Goal: Find specific fact: Find specific fact

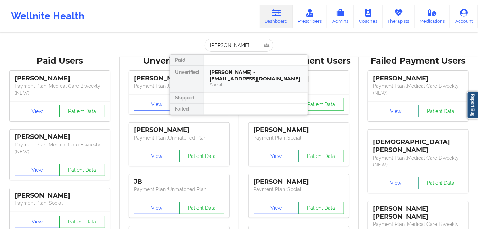
click at [246, 80] on div "[PERSON_NAME] - [EMAIL_ADDRESS][DOMAIN_NAME]" at bounding box center [256, 75] width 93 height 13
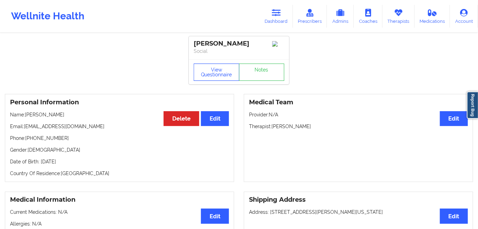
drag, startPoint x: 216, startPoint y: 74, endPoint x: 232, endPoint y: 95, distance: 26.5
click at [217, 75] on button "View Questionnaire" at bounding box center [217, 72] width 46 height 17
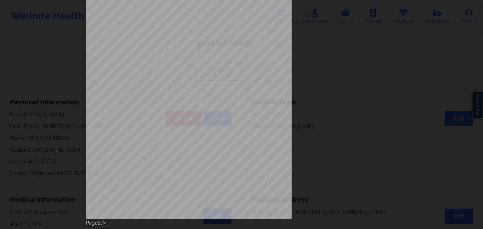
scroll to position [100, 0]
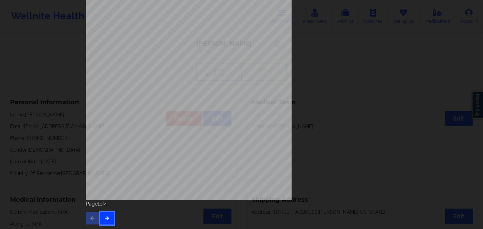
click at [106, 218] on icon "button" at bounding box center [107, 218] width 6 height 4
click at [107, 216] on icon "button" at bounding box center [107, 218] width 6 height 4
click at [169, 131] on span "33270795" at bounding box center [165, 130] width 14 height 3
click at [170, 131] on span "33270795" at bounding box center [165, 130] width 14 height 3
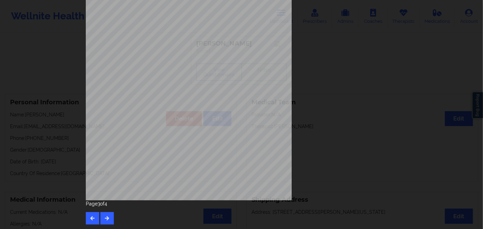
click at [170, 131] on span "33270795" at bounding box center [165, 130] width 14 height 3
click at [161, 127] on span "Insurance Member ID for patient" at bounding box center [183, 126] width 52 height 4
click at [161, 129] on span "33270795" at bounding box center [165, 130] width 14 height 3
copy span "33270795"
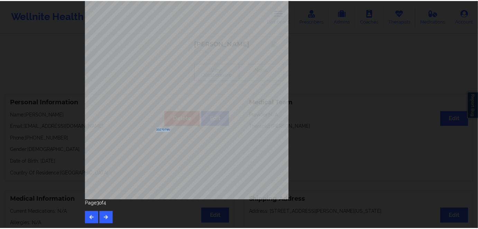
scroll to position [6, 0]
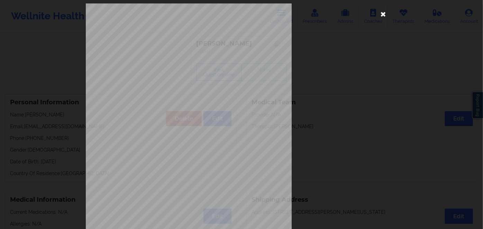
click at [383, 14] on icon at bounding box center [383, 13] width 11 height 11
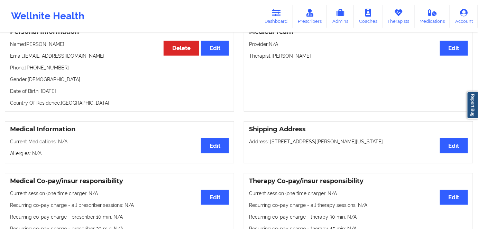
scroll to position [0, 0]
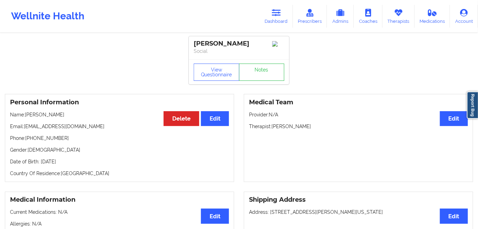
click at [86, 161] on p "Date of Birth: [DEMOGRAPHIC_DATA]" at bounding box center [119, 162] width 219 height 7
click at [87, 161] on p "Date of Birth: [DEMOGRAPHIC_DATA]" at bounding box center [119, 162] width 219 height 7
click at [88, 164] on p "Date of Birth: [DEMOGRAPHIC_DATA]" at bounding box center [119, 162] width 219 height 7
copy p "1986"
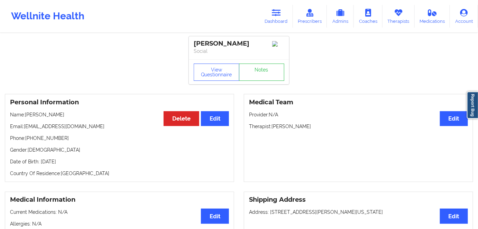
drag, startPoint x: 54, startPoint y: 119, endPoint x: 26, endPoint y: 118, distance: 27.7
click at [26, 118] on p "Name: [PERSON_NAME]" at bounding box center [119, 114] width 219 height 7
copy p "[PERSON_NAME]"
click at [276, 17] on link "Dashboard" at bounding box center [276, 16] width 33 height 23
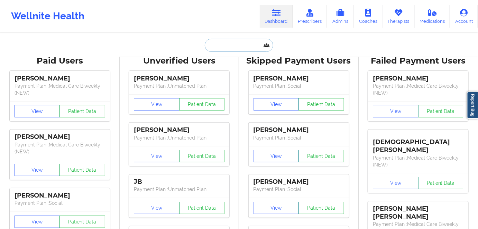
click at [225, 50] on input "text" at bounding box center [239, 45] width 69 height 13
paste input "[PERSON_NAME]"
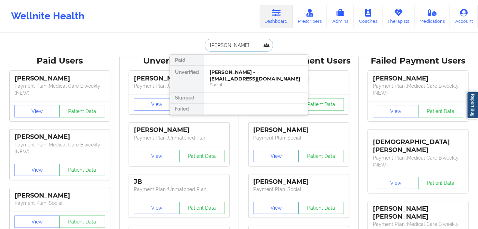
type input "[PERSON_NAME]"
drag, startPoint x: 272, startPoint y: 79, endPoint x: 271, endPoint y: 25, distance: 54.0
click at [272, 79] on div "[PERSON_NAME] - [EMAIL_ADDRESS][DOMAIN_NAME]" at bounding box center [256, 75] width 93 height 13
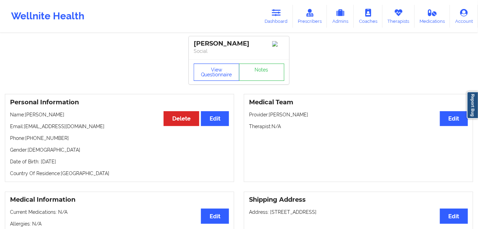
click at [214, 73] on button "View Questionnaire" at bounding box center [217, 72] width 46 height 17
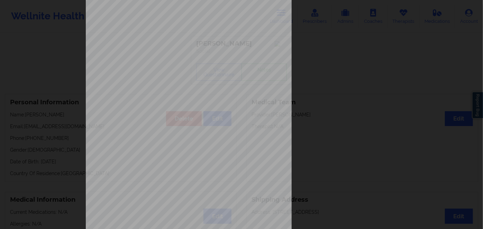
scroll to position [100, 0]
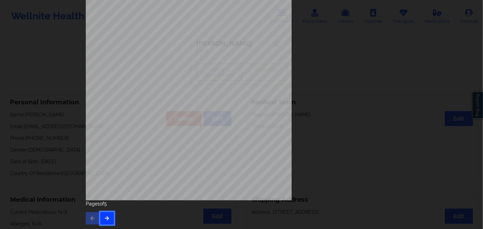
click at [102, 216] on button "button" at bounding box center [106, 218] width 13 height 12
click at [106, 220] on icon "button" at bounding box center [107, 218] width 6 height 4
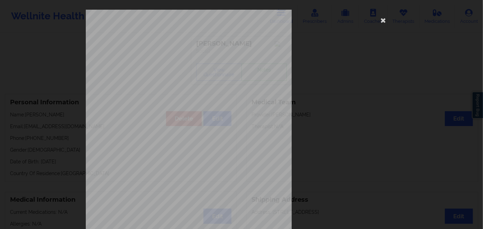
scroll to position [94, 0]
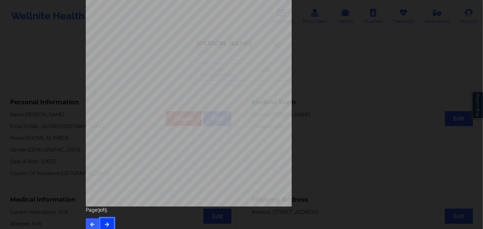
click at [107, 222] on button "button" at bounding box center [106, 225] width 13 height 12
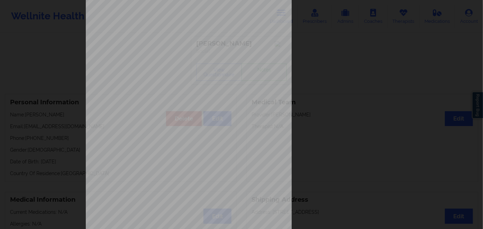
scroll to position [63, 0]
click at [165, 135] on span "JLJ736461094" at bounding box center [168, 134] width 20 height 3
copy span "JLJ736461094"
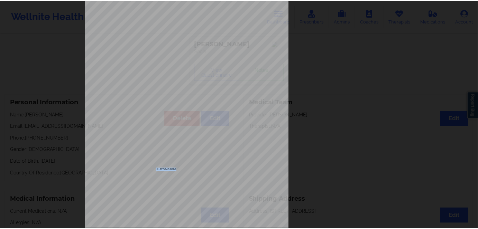
scroll to position [0, 0]
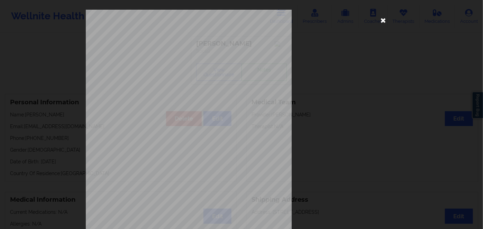
click at [386, 19] on icon at bounding box center [383, 20] width 11 height 11
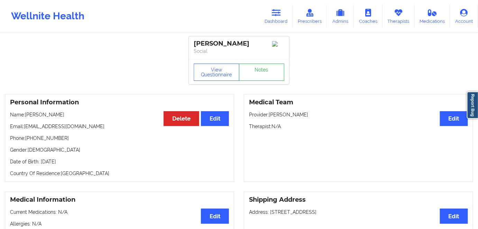
click at [76, 165] on p "Date of Birth: [DEMOGRAPHIC_DATA]" at bounding box center [119, 162] width 219 height 7
click at [71, 163] on p "Date of Birth: [DEMOGRAPHIC_DATA]" at bounding box center [119, 162] width 219 height 7
copy p "1997"
drag, startPoint x: 73, startPoint y: 116, endPoint x: 25, endPoint y: 112, distance: 48.2
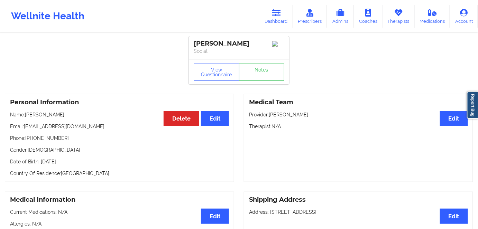
click at [25, 112] on div "Personal Information Edit Delete Name: [PERSON_NAME] Email: [PERSON_NAME][EMAIL…" at bounding box center [119, 138] width 229 height 88
copy p "[PERSON_NAME]"
